Goal: Check status: Check status

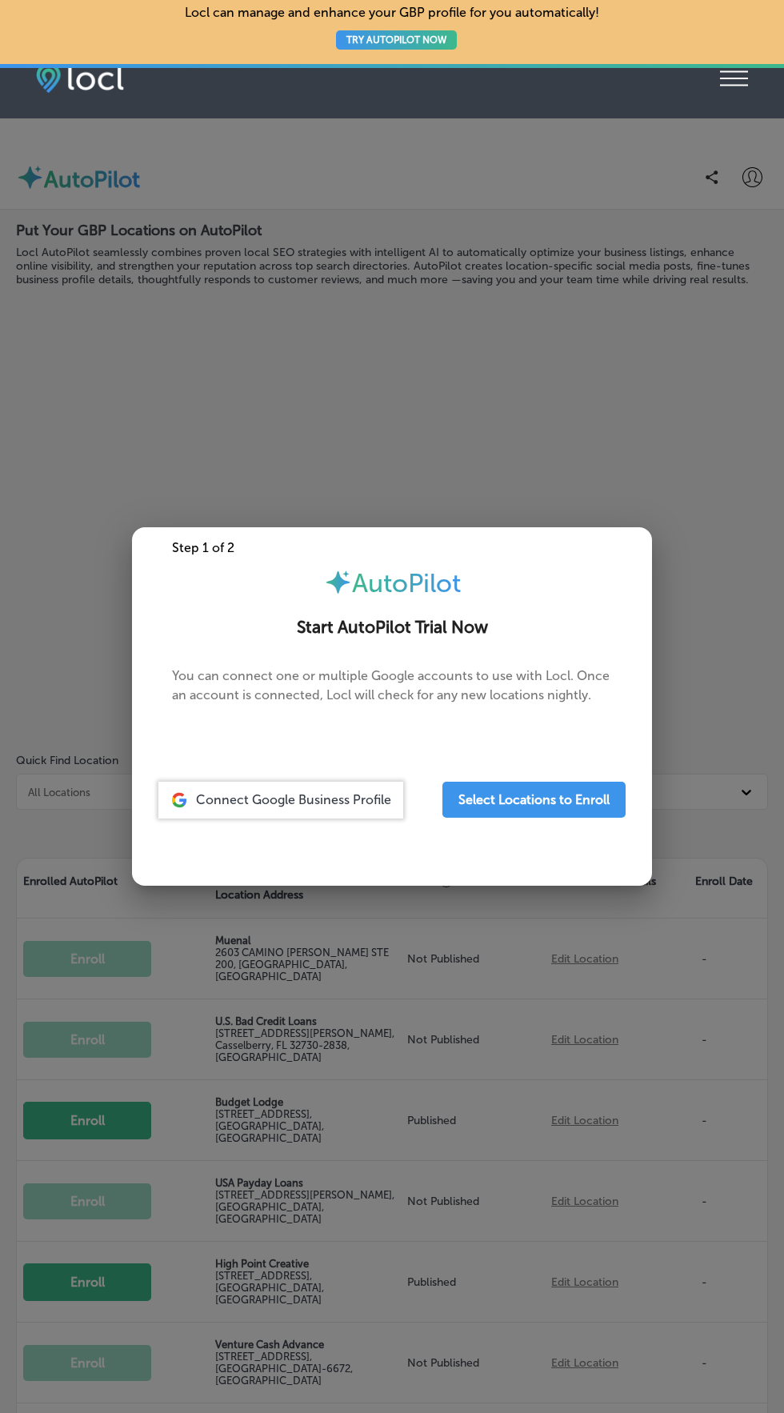
click at [491, 1263] on div at bounding box center [392, 706] width 784 height 1413
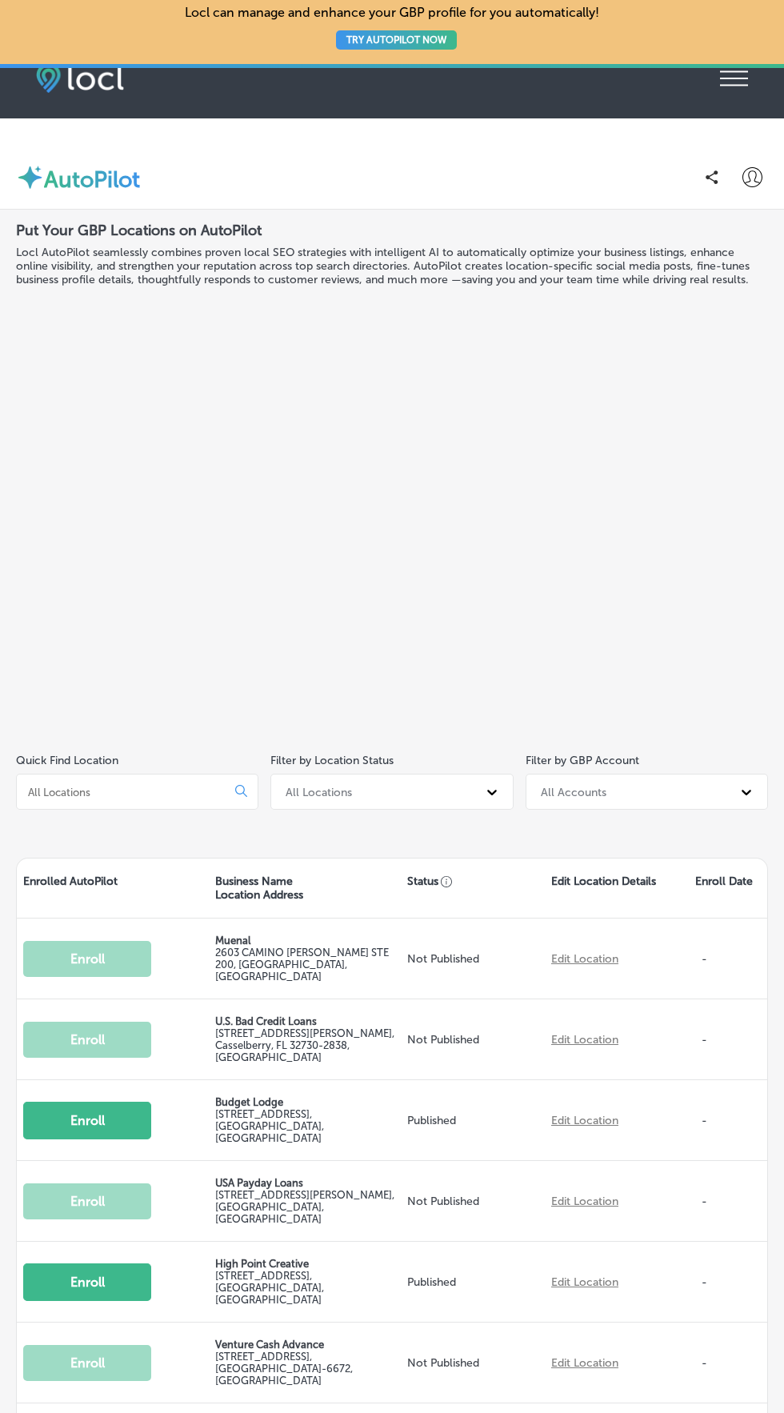
click at [734, 80] on icon "iconmonstr-menu-thin copy Created with Sketch." at bounding box center [734, 78] width 28 height 24
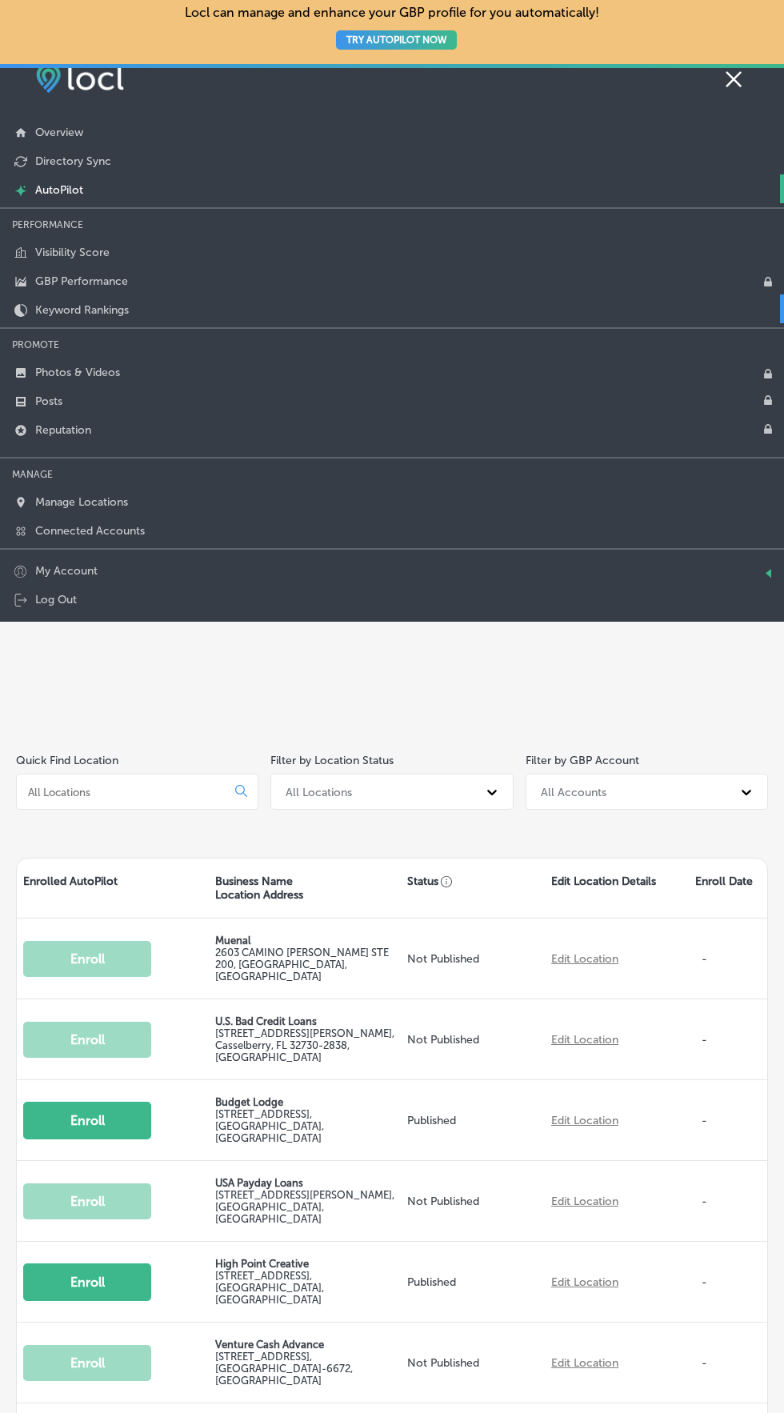
click at [131, 319] on link "Keyword Rankings" at bounding box center [392, 308] width 784 height 29
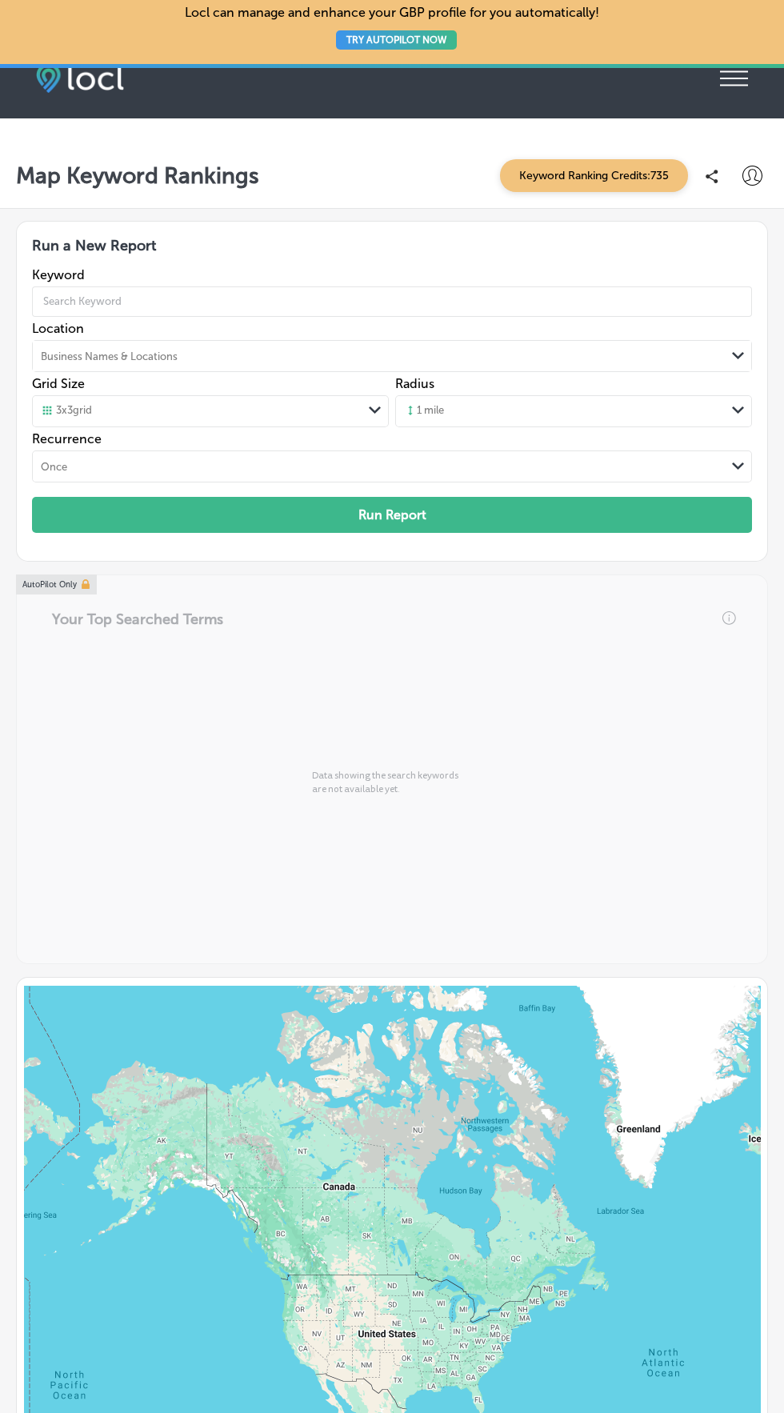
click at [735, 73] on icon "iconmonstr-menu-thin copy Created with Sketch." at bounding box center [734, 78] width 28 height 24
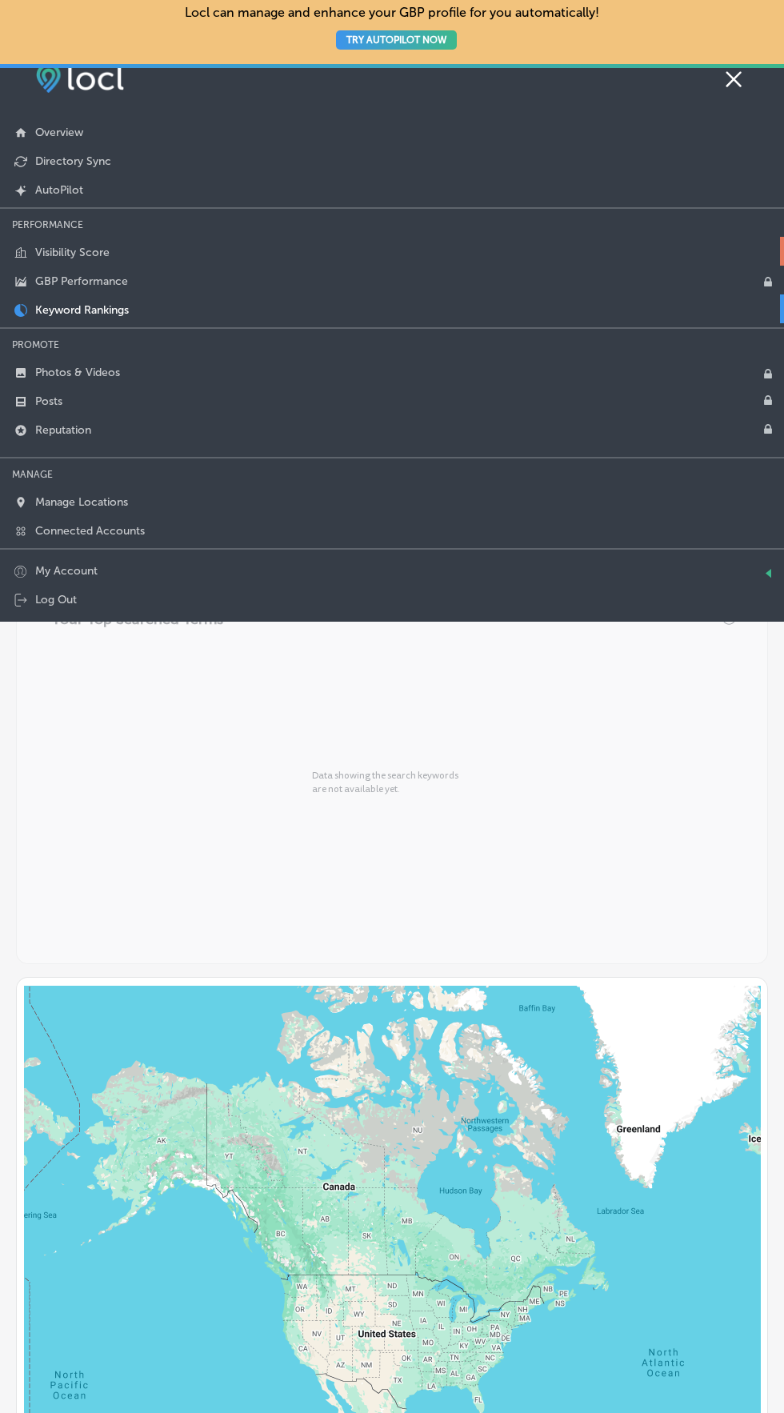
click at [94, 262] on link "Visibility Score" at bounding box center [392, 251] width 784 height 29
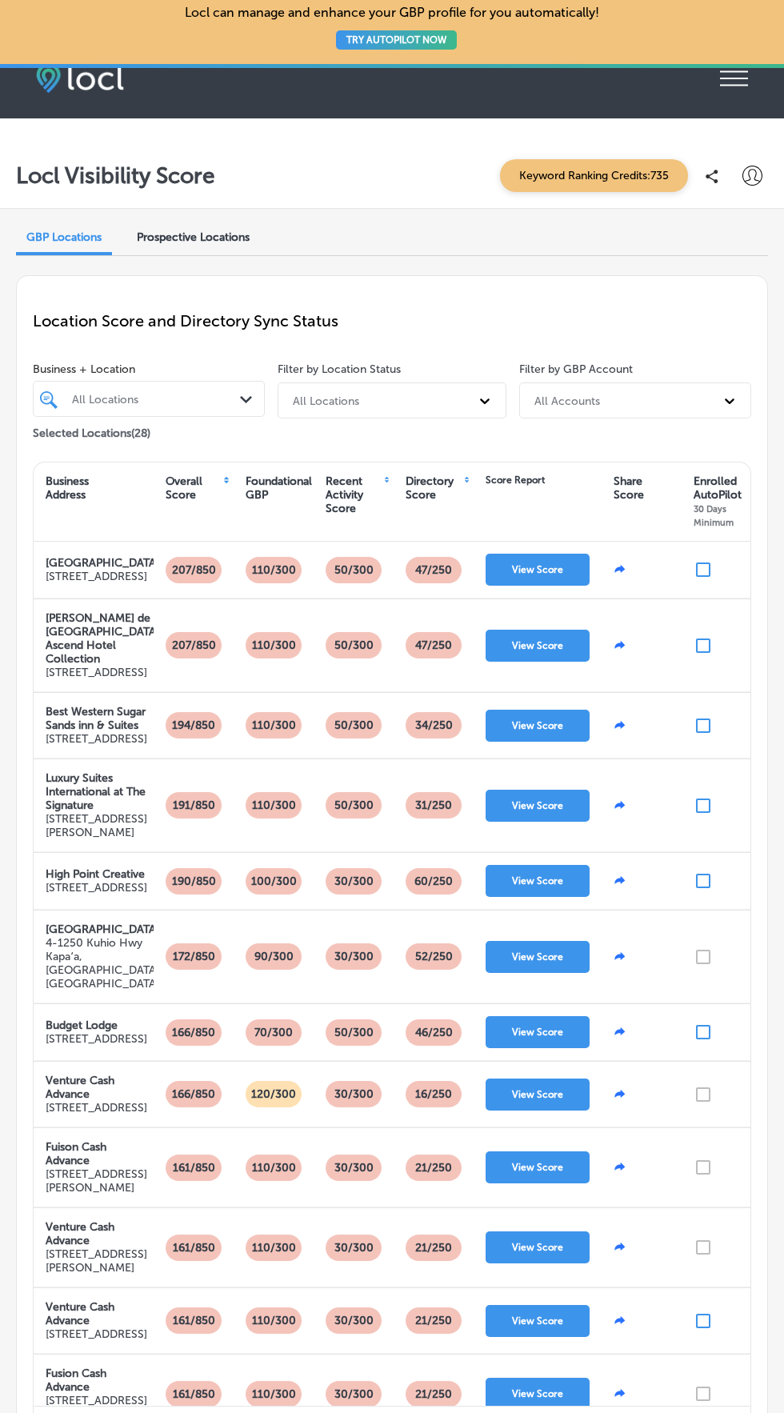
scroll to position [22, 0]
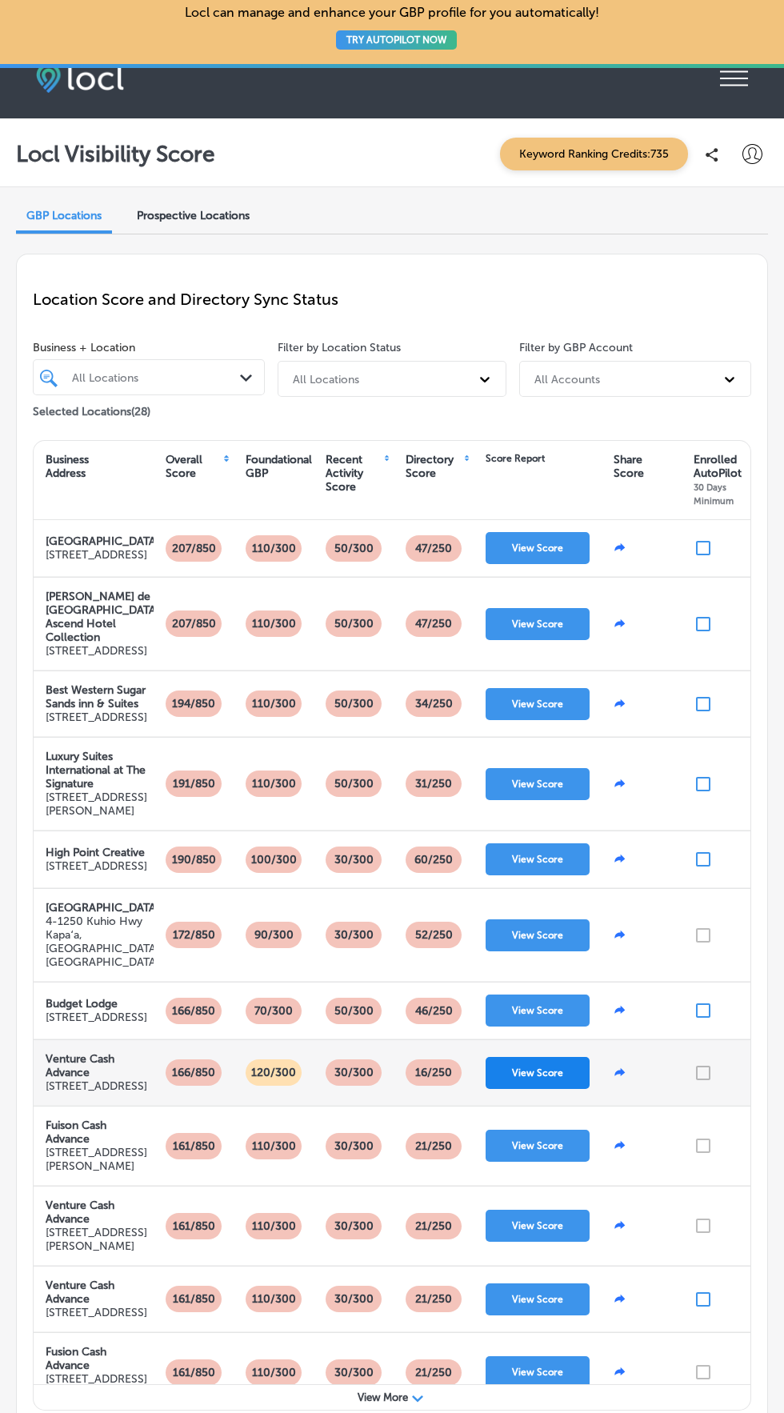
click at [558, 1089] on button "View Score" at bounding box center [538, 1073] width 104 height 32
